Goal: Check status: Check status

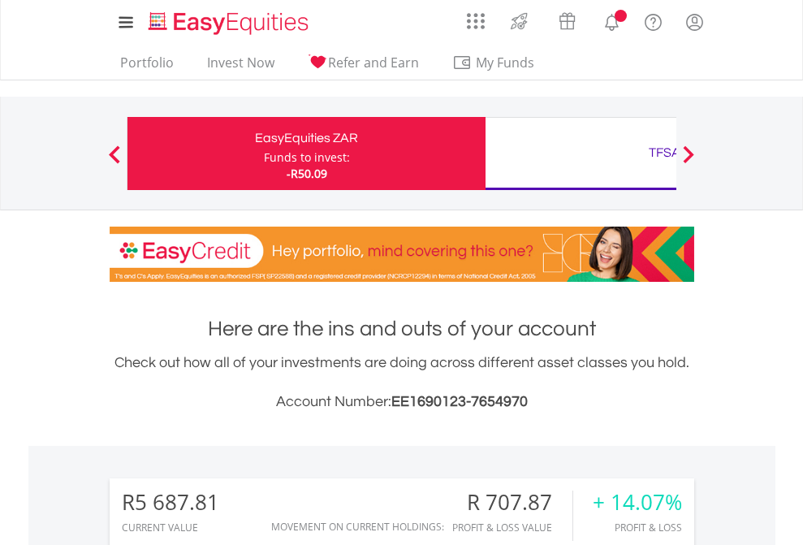
scroll to position [156, 255]
click at [264, 154] on div "Funds to invest:" at bounding box center [307, 157] width 86 height 16
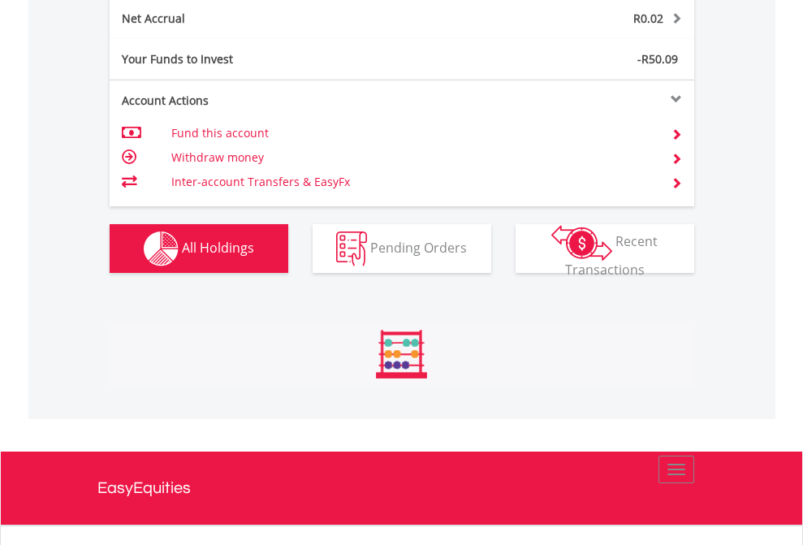
scroll to position [156, 255]
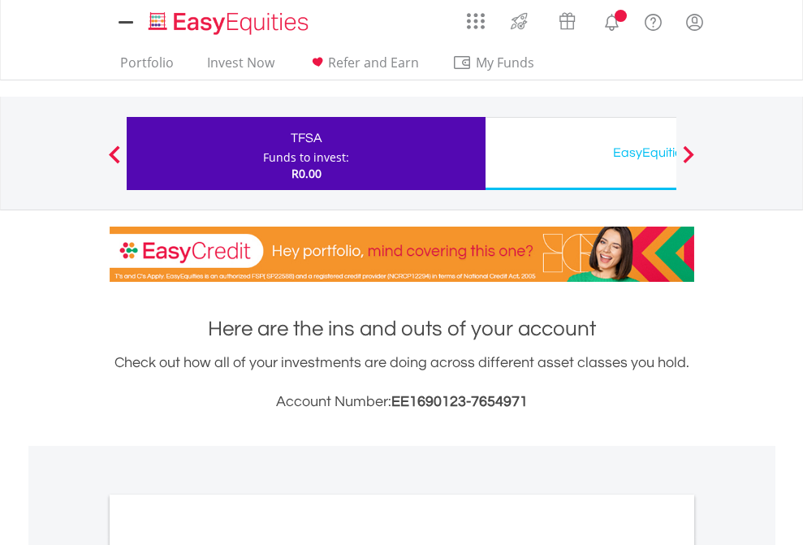
scroll to position [976, 0]
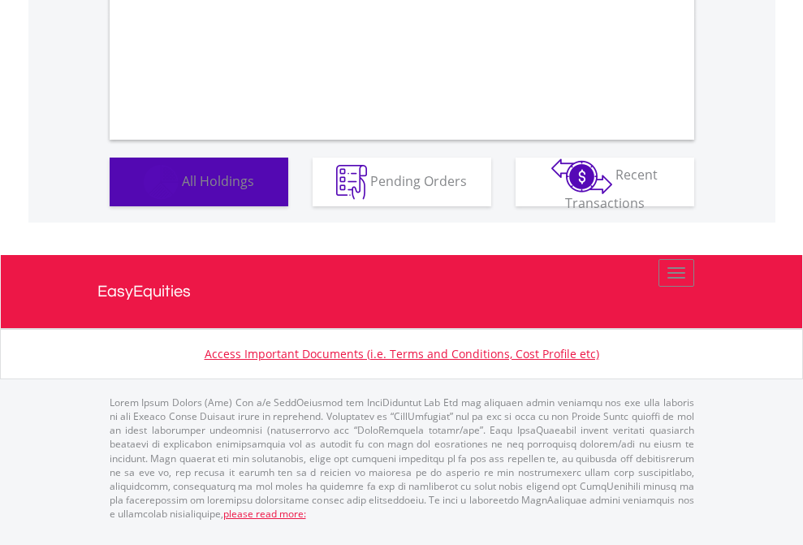
click at [182, 189] on span "All Holdings" at bounding box center [218, 180] width 72 height 18
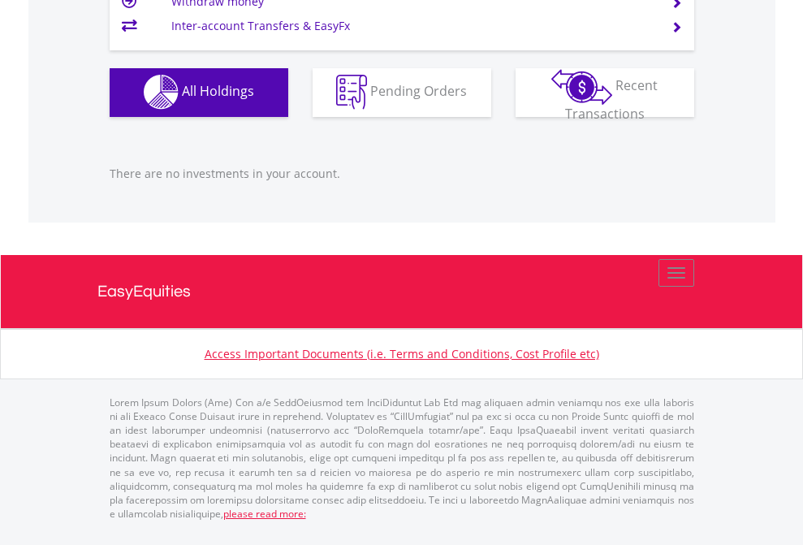
scroll to position [156, 255]
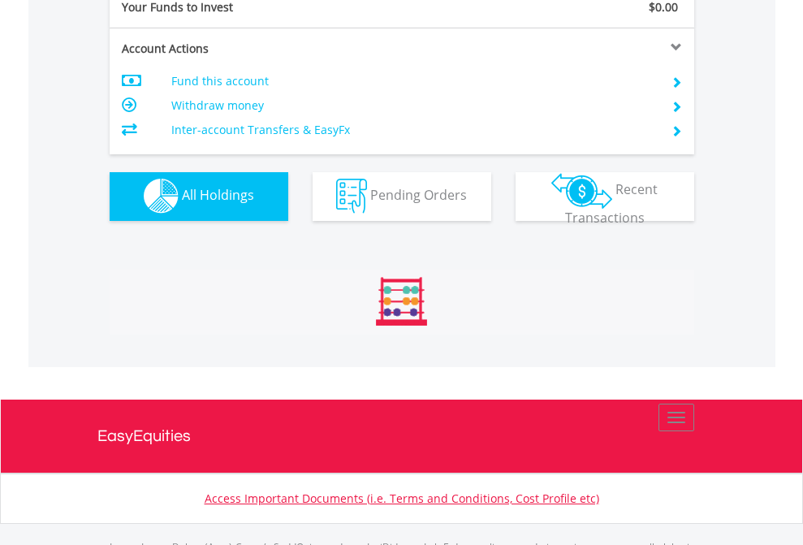
scroll to position [1608, 0]
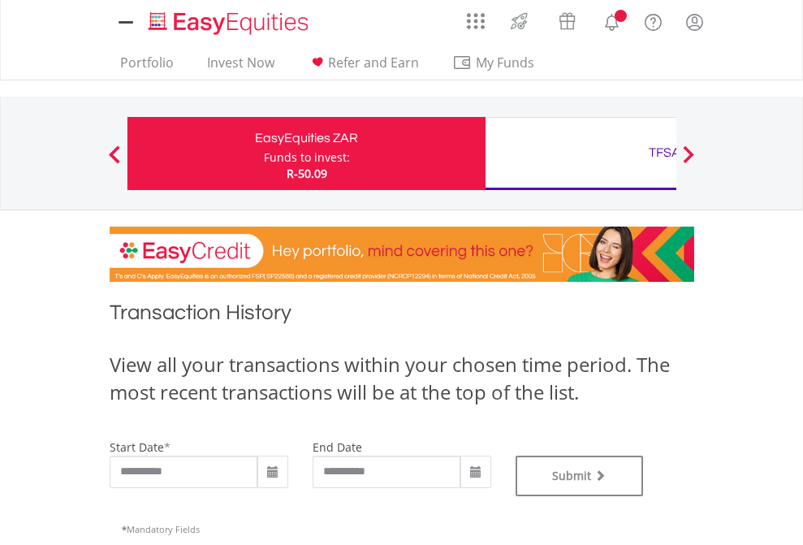
type input "**********"
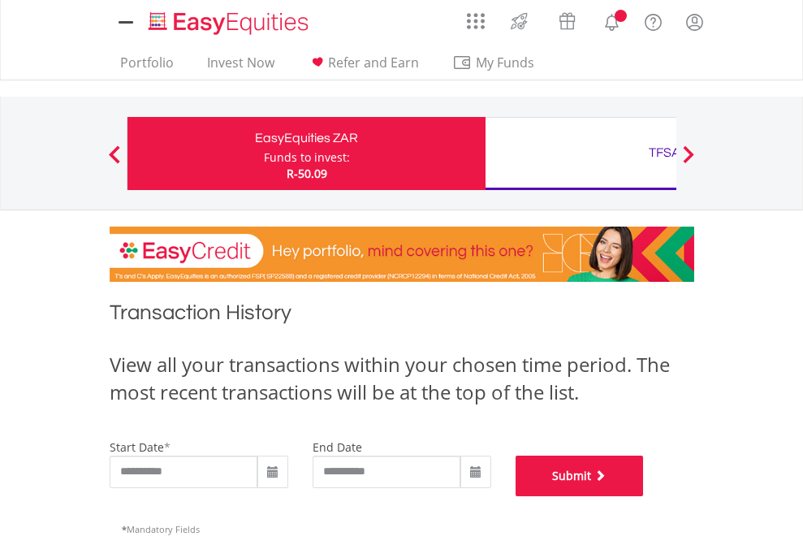
click at [644, 496] on button "Submit" at bounding box center [580, 476] width 128 height 41
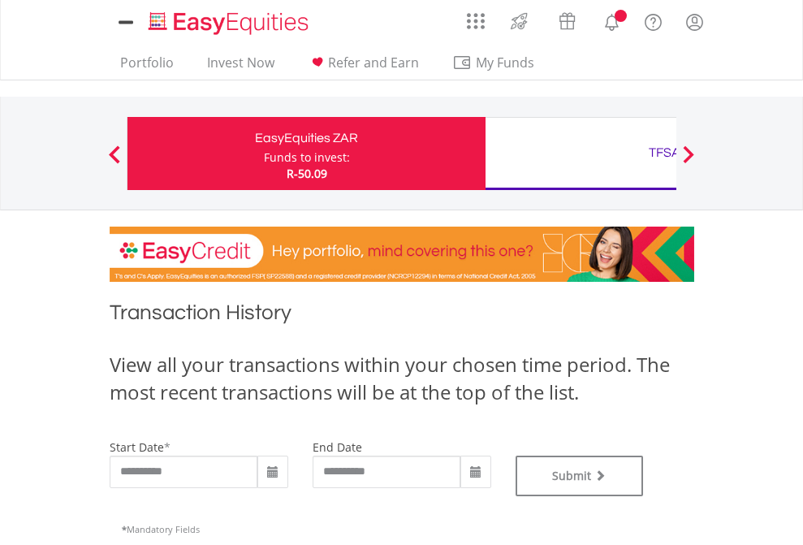
click at [581, 154] on div "TFSA" at bounding box center [664, 152] width 339 height 23
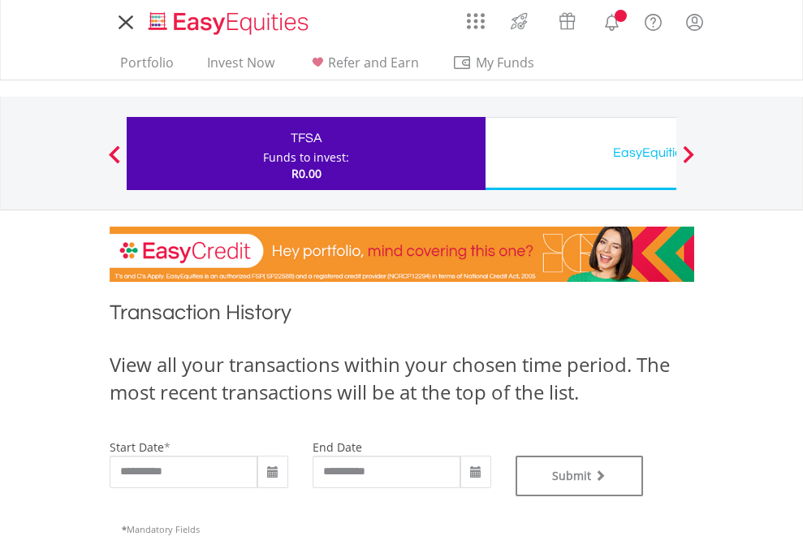
type input "**********"
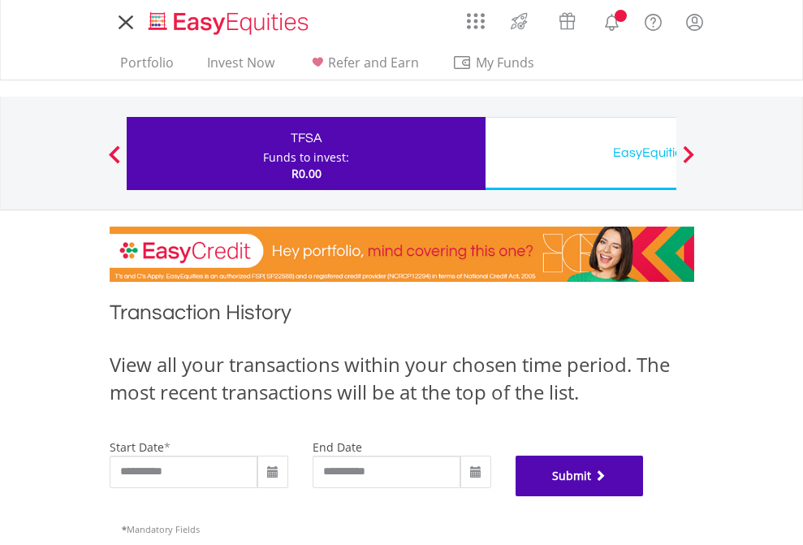
click at [644, 496] on button "Submit" at bounding box center [580, 476] width 128 height 41
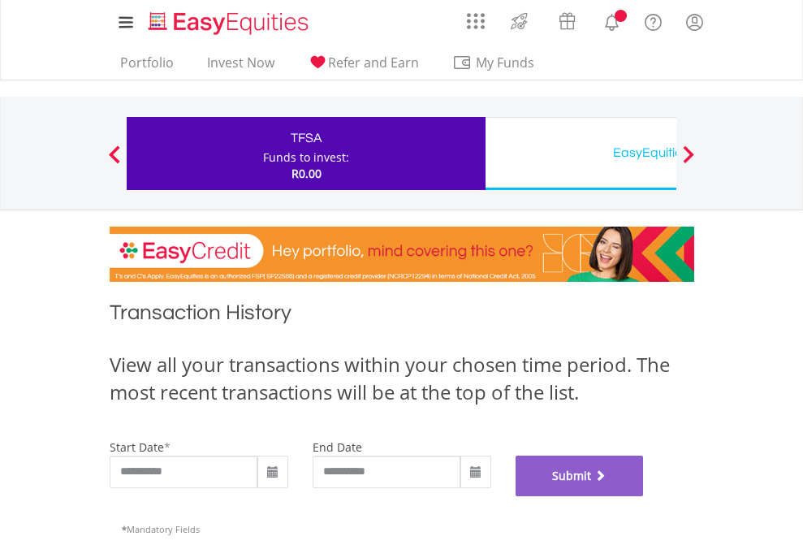
scroll to position [659, 0]
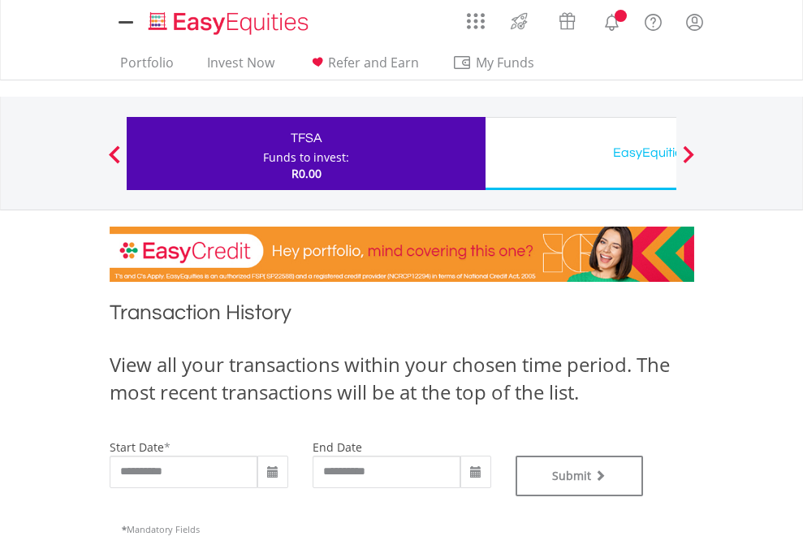
click at [581, 154] on div "EasyEquities USD" at bounding box center [664, 152] width 339 height 23
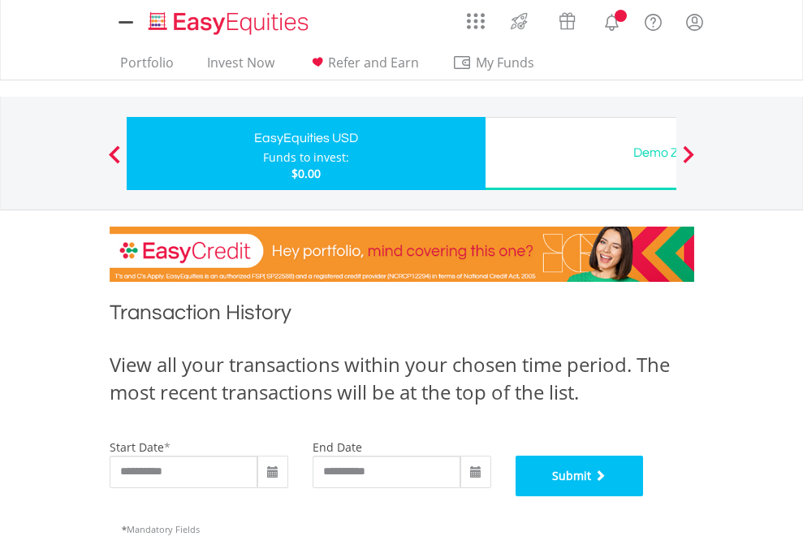
click at [644, 496] on button "Submit" at bounding box center [580, 476] width 128 height 41
